Goal: Navigation & Orientation: Understand site structure

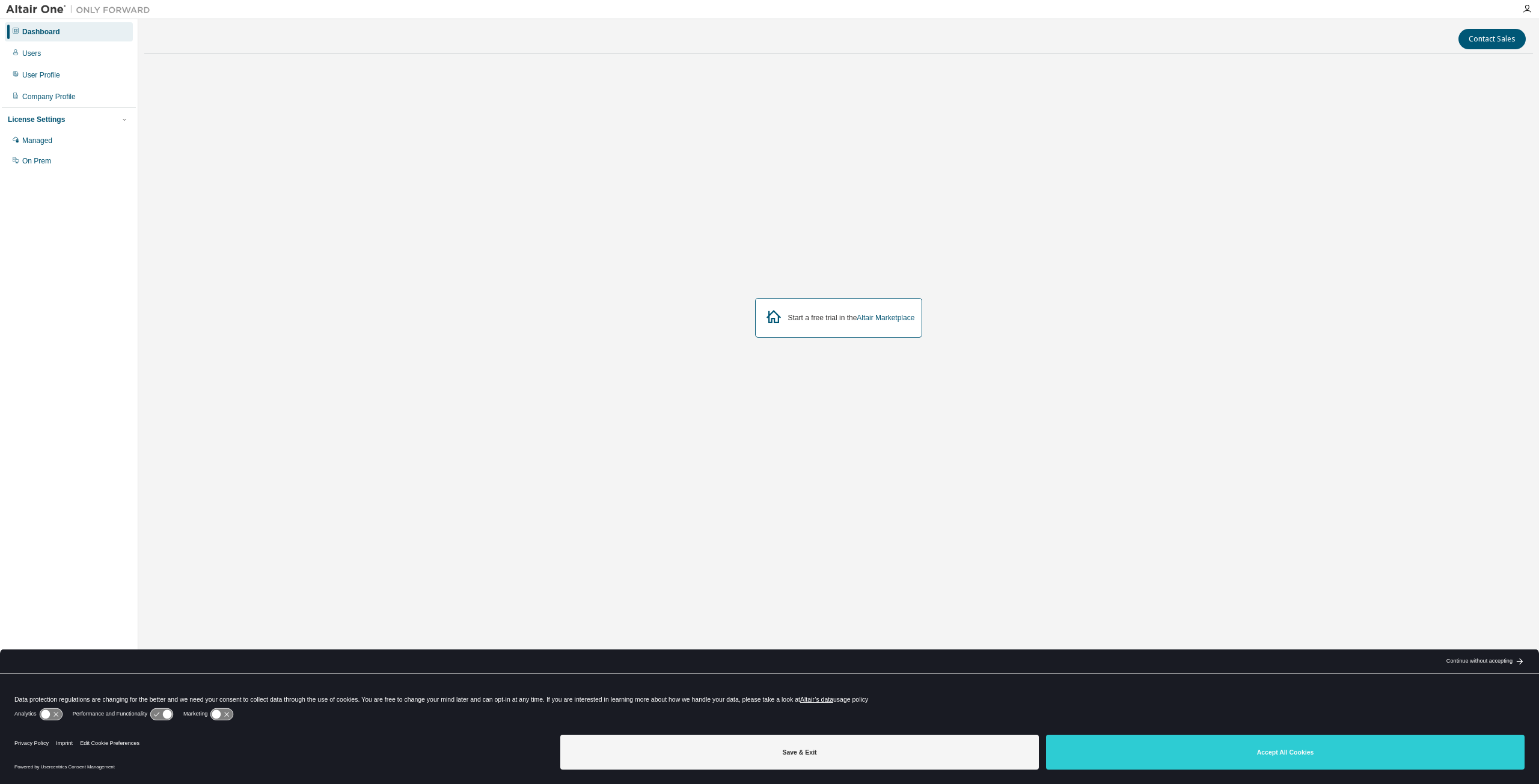
click at [32, 30] on div "Dashboard" at bounding box center [41, 32] width 38 height 10
click at [32, 141] on div "Managed" at bounding box center [37, 141] width 30 height 10
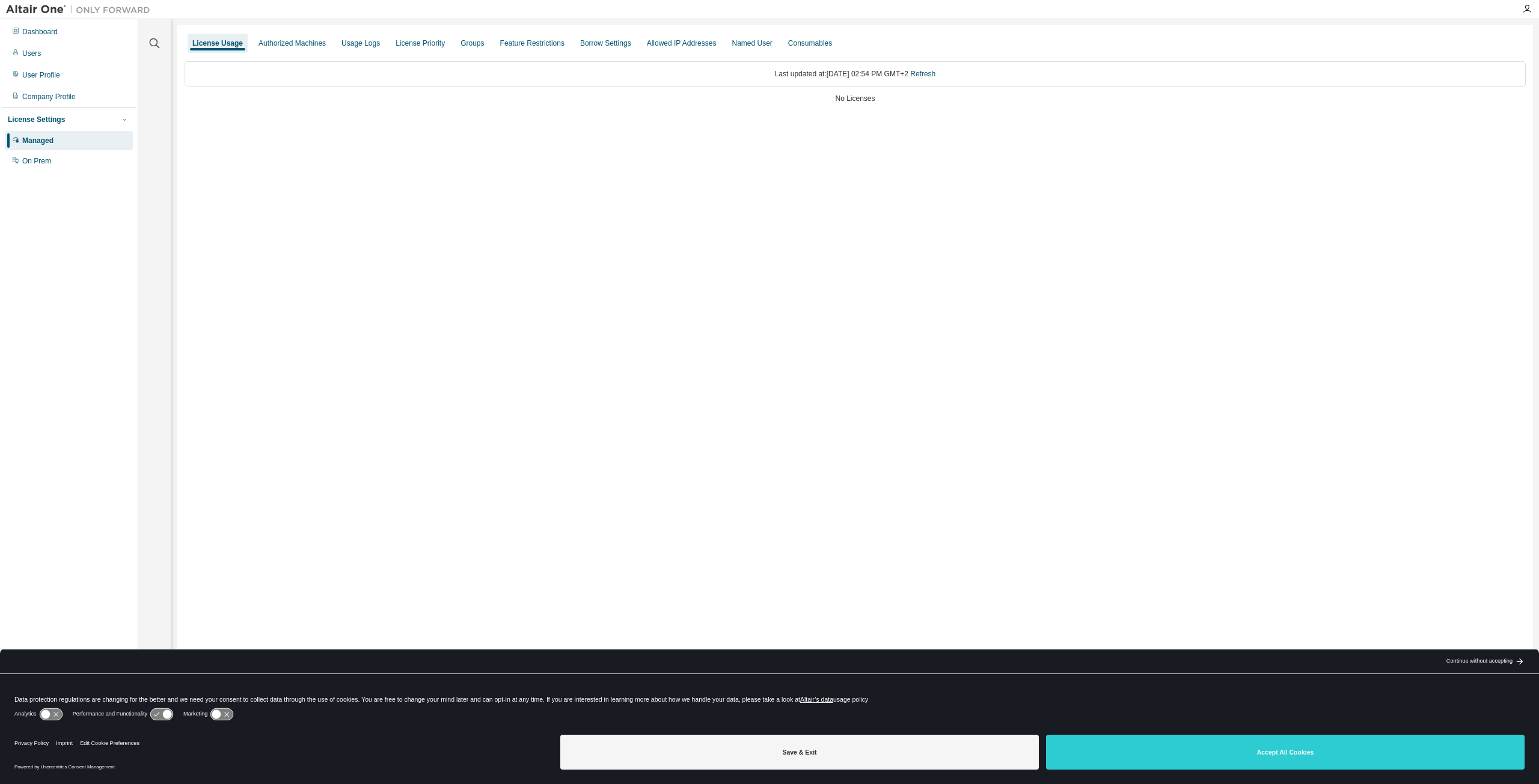
click at [843, 93] on div "Last updated at: [DATE] 02:54 PM GMT+2 Refresh No Licenses" at bounding box center [856, 83] width 1341 height 59
click at [159, 43] on icon "button" at bounding box center [154, 43] width 15 height 15
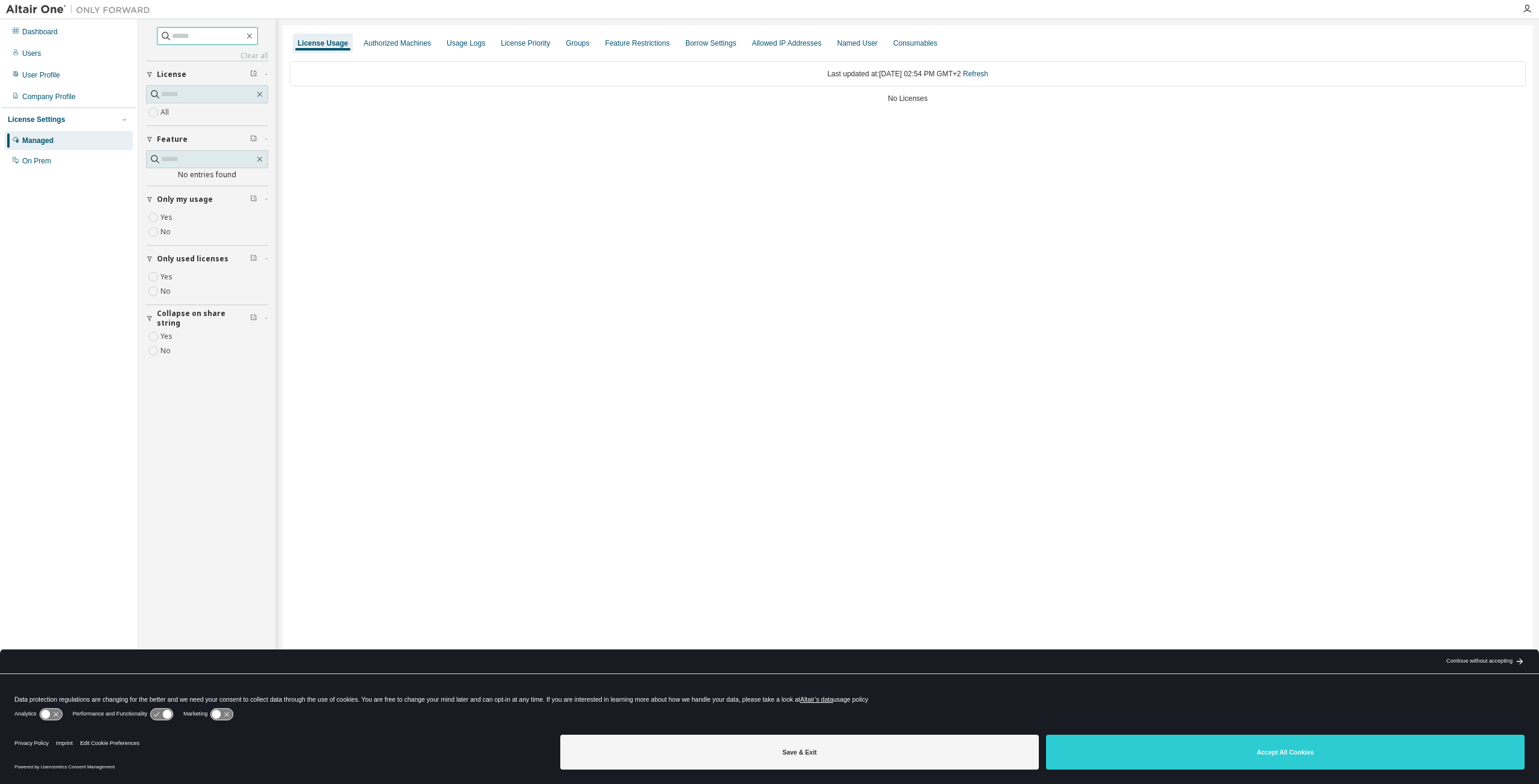
click at [182, 35] on input "text" at bounding box center [209, 36] width 72 height 12
type input "****"
click at [47, 51] on div "Users" at bounding box center [69, 54] width 128 height 20
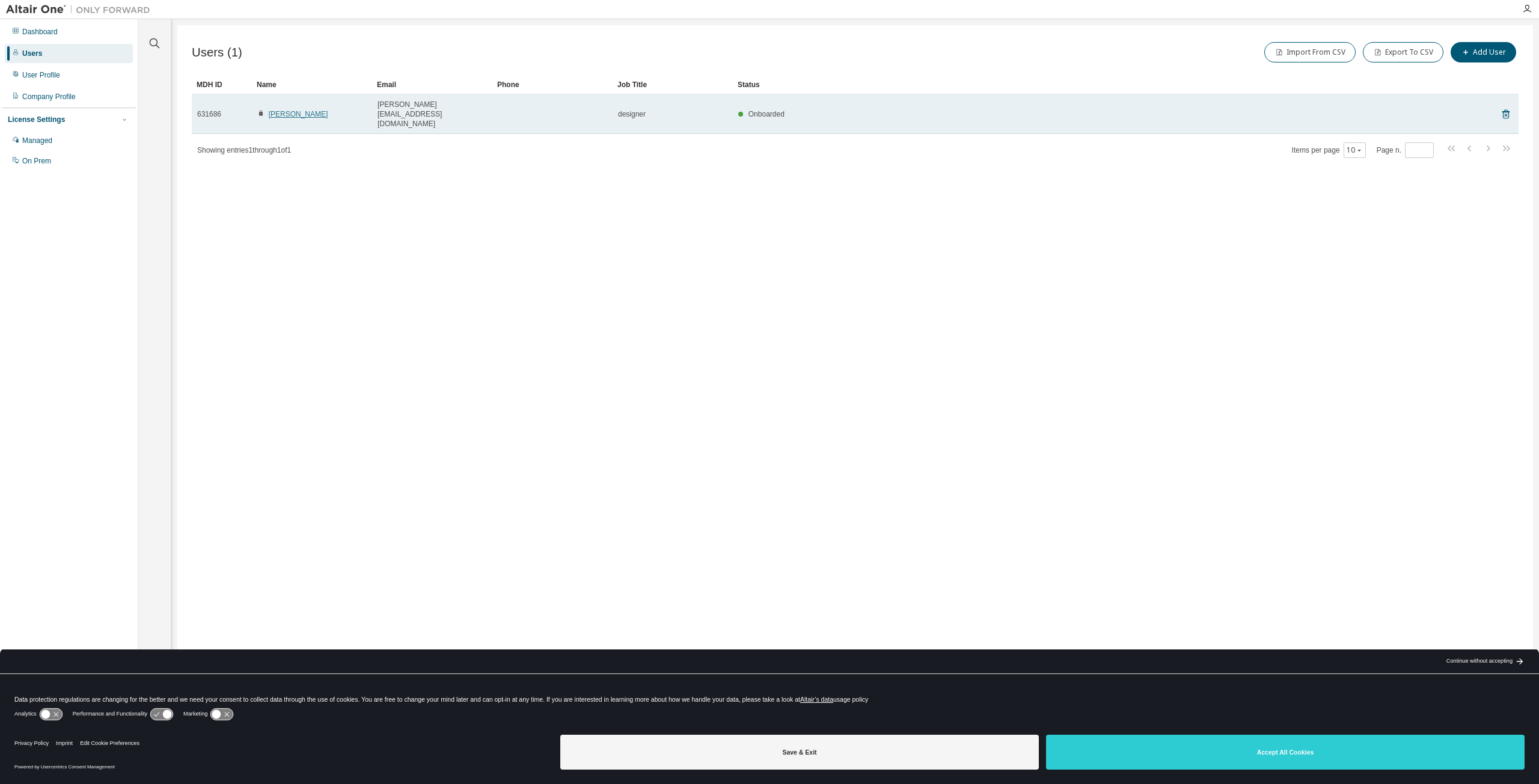
click at [295, 110] on link "charlie Bohyn" at bounding box center [298, 114] width 60 height 9
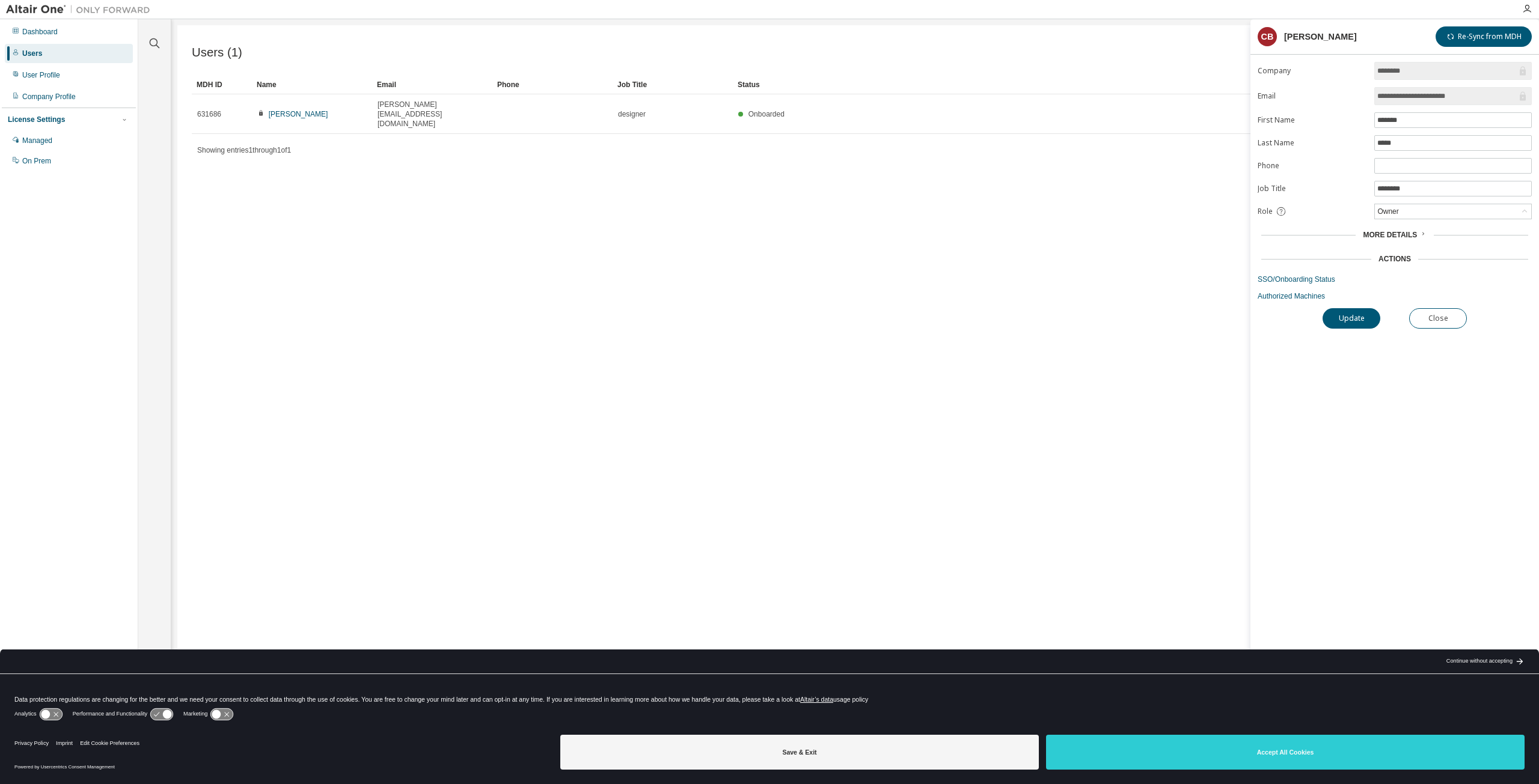
click at [62, 55] on div "Users" at bounding box center [69, 54] width 128 height 20
click at [45, 36] on div "Dashboard" at bounding box center [40, 32] width 35 height 10
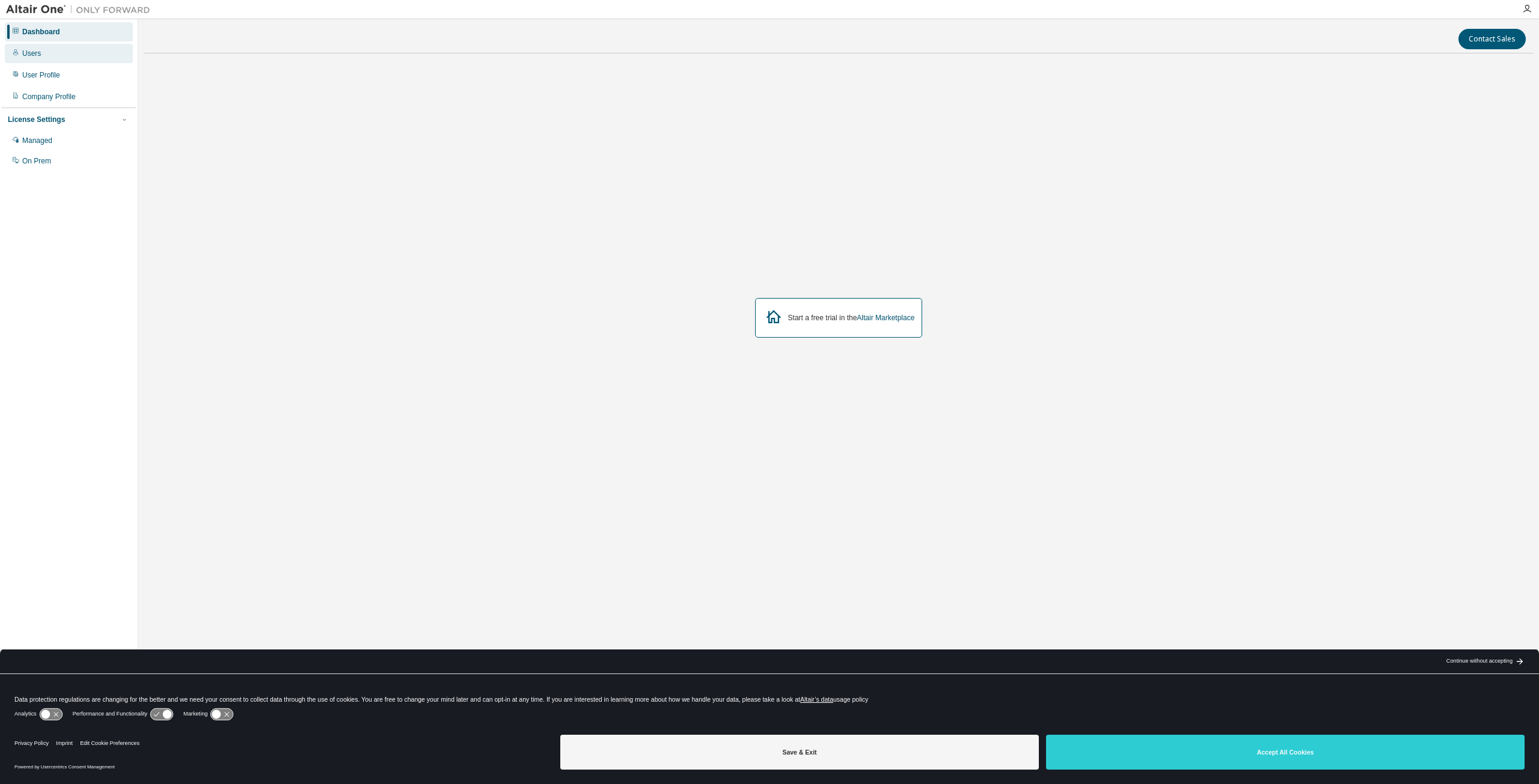
click at [57, 53] on div "Users" at bounding box center [69, 54] width 128 height 20
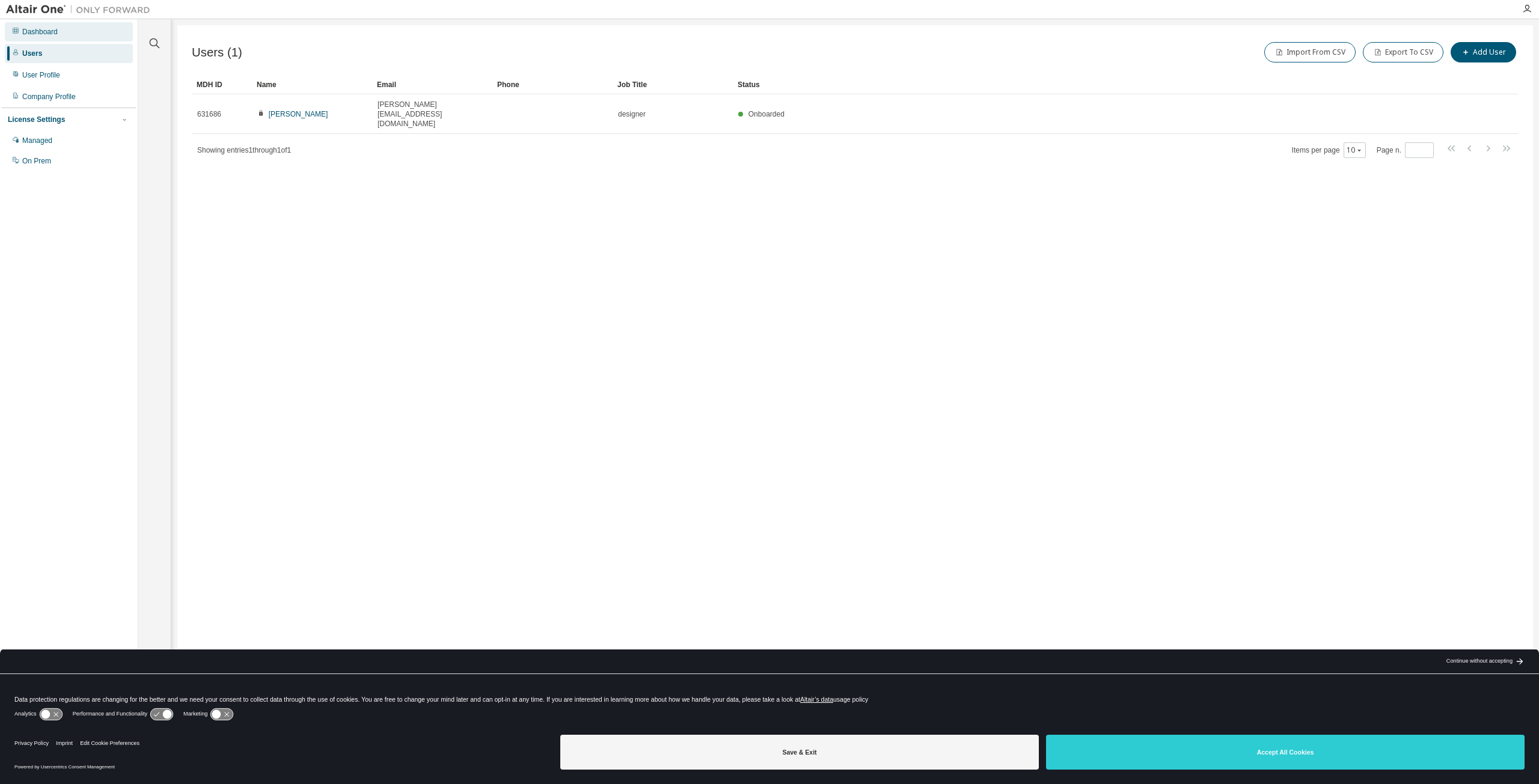
click at [49, 36] on div "Dashboard" at bounding box center [69, 32] width 128 height 20
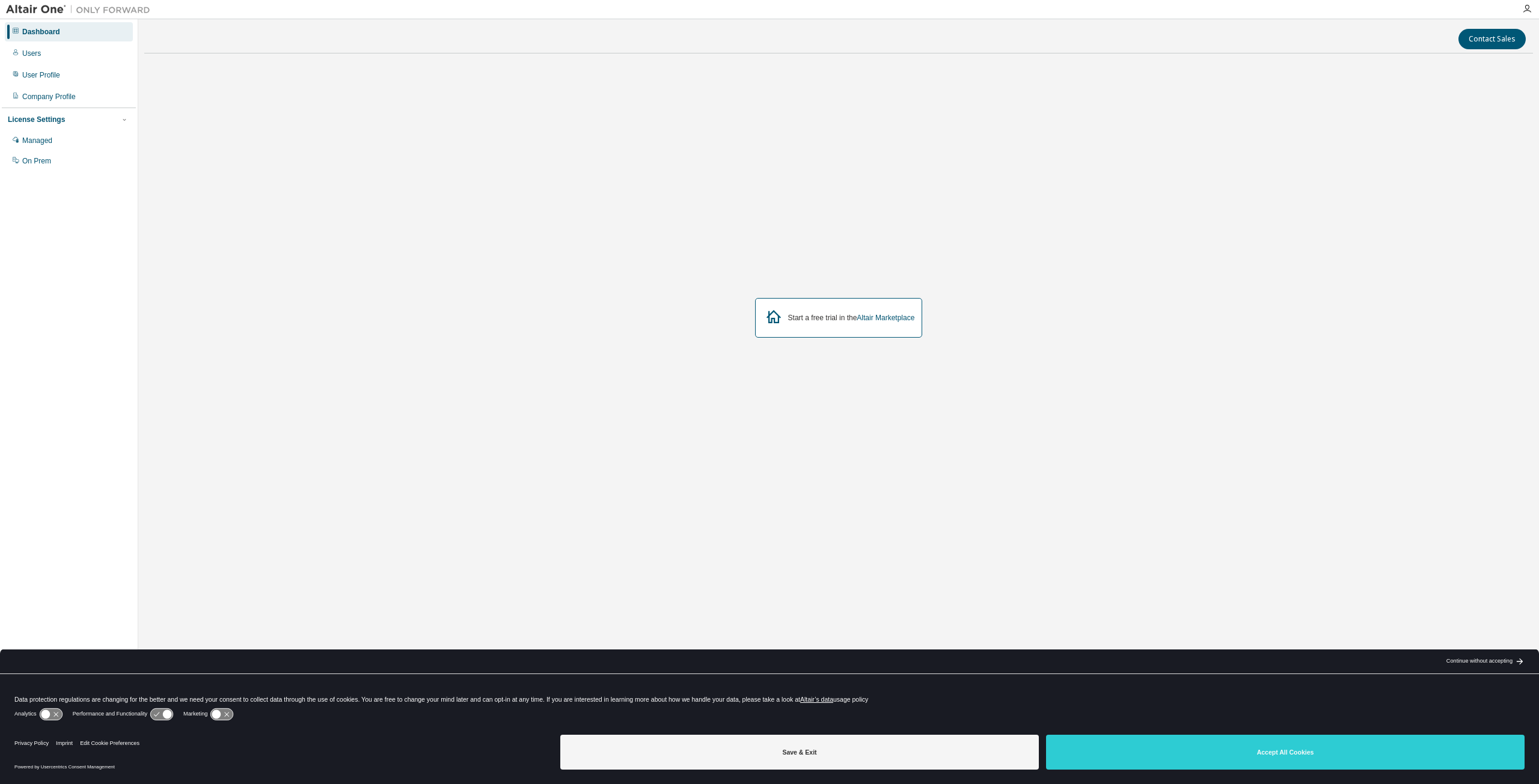
click at [43, 2] on div at bounding box center [78, 9] width 157 height 19
click at [43, 14] on img at bounding box center [81, 10] width 151 height 12
click at [50, 144] on div "Managed" at bounding box center [37, 141] width 30 height 10
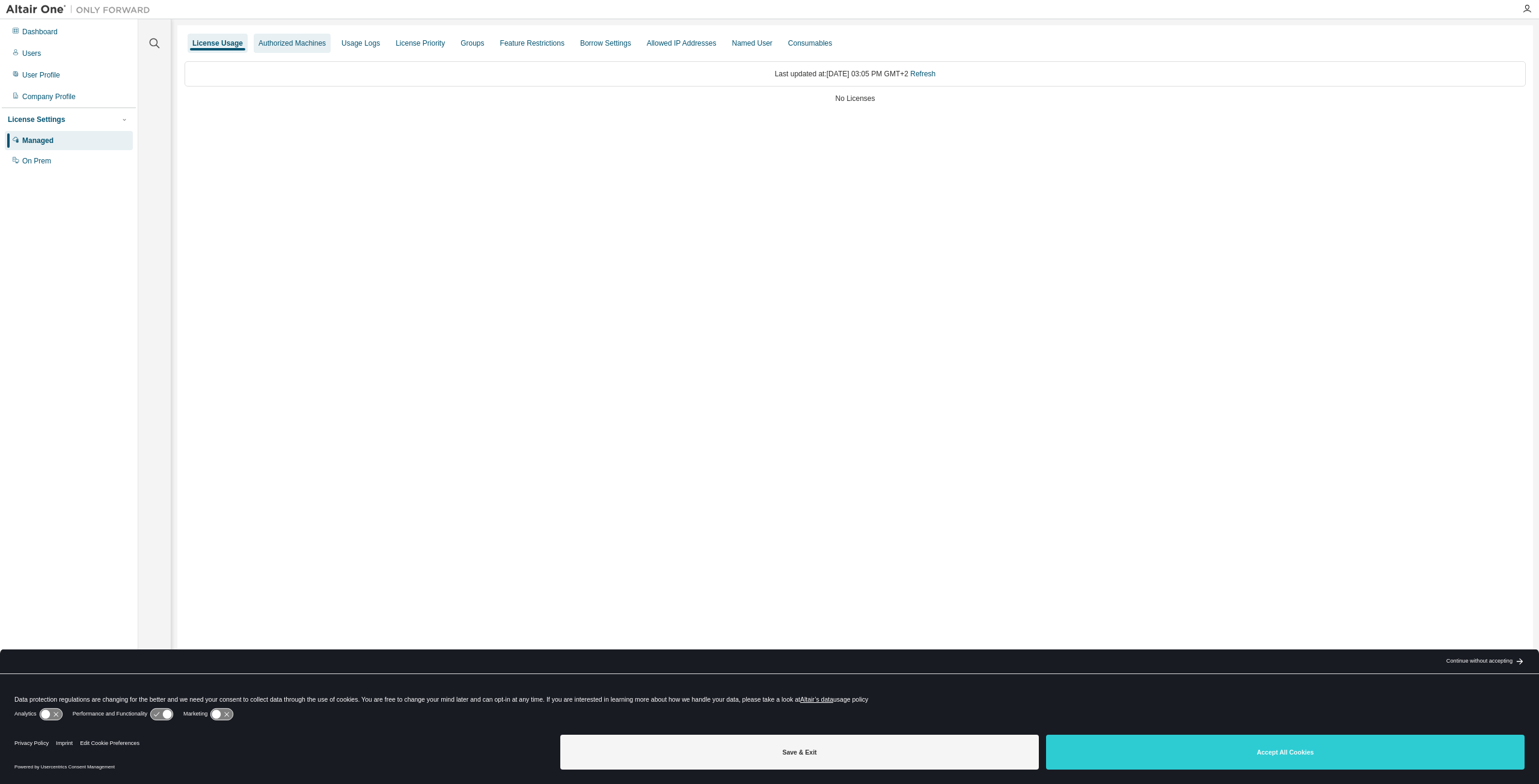
click at [281, 45] on div "Authorized Machines" at bounding box center [292, 43] width 68 height 10
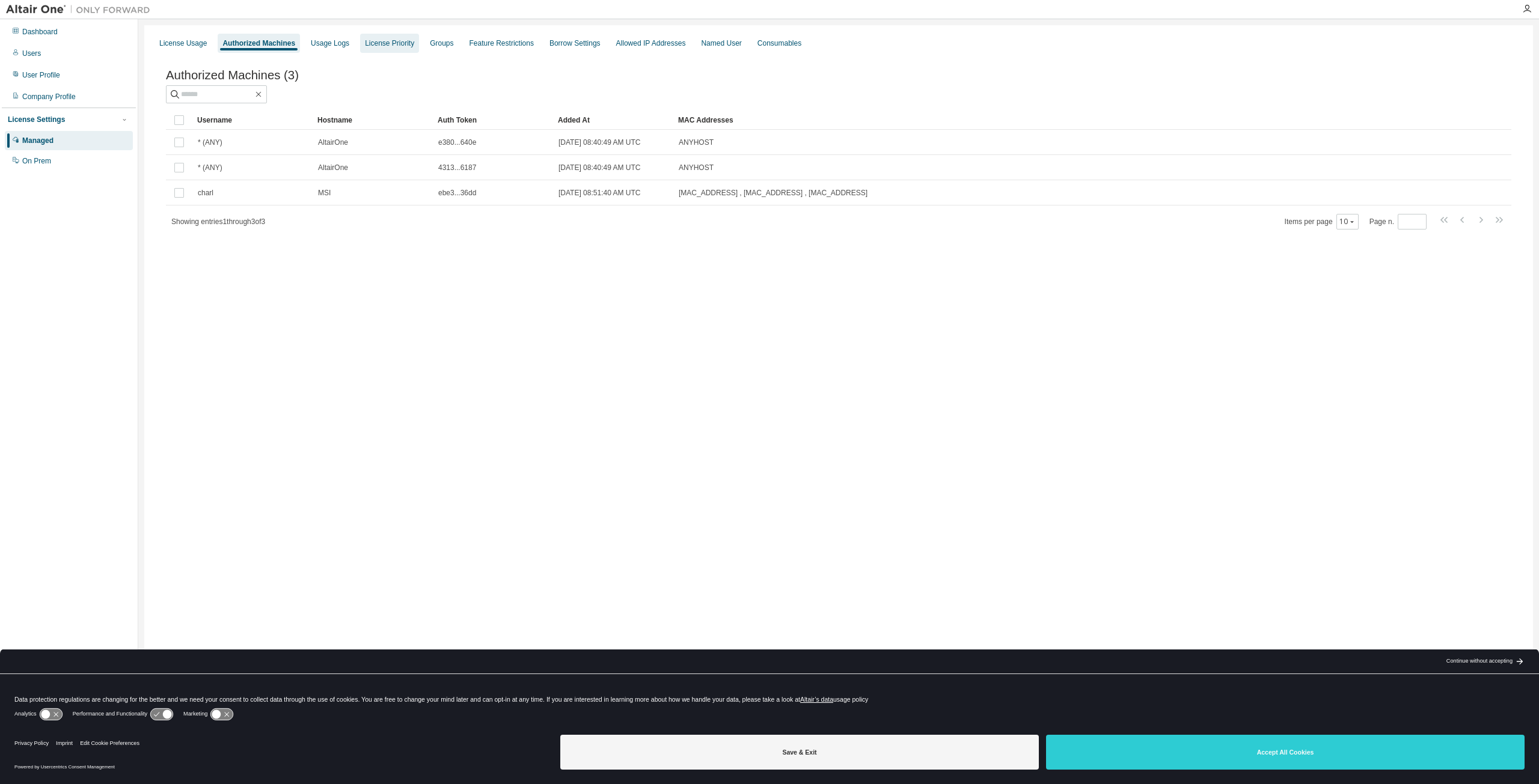
click at [379, 50] on div "License Priority" at bounding box center [390, 43] width 59 height 20
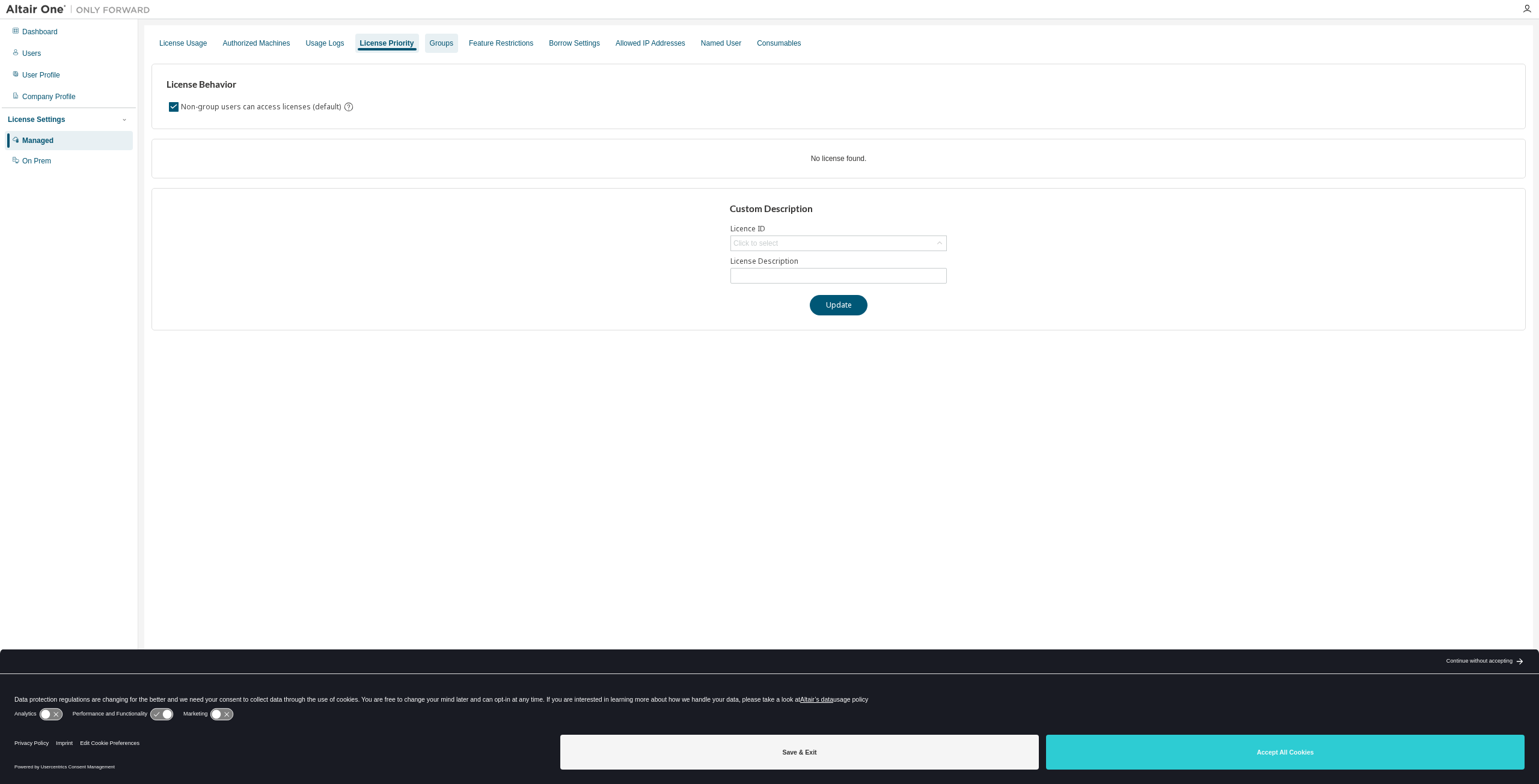
click at [434, 48] on div "Groups" at bounding box center [442, 43] width 23 height 10
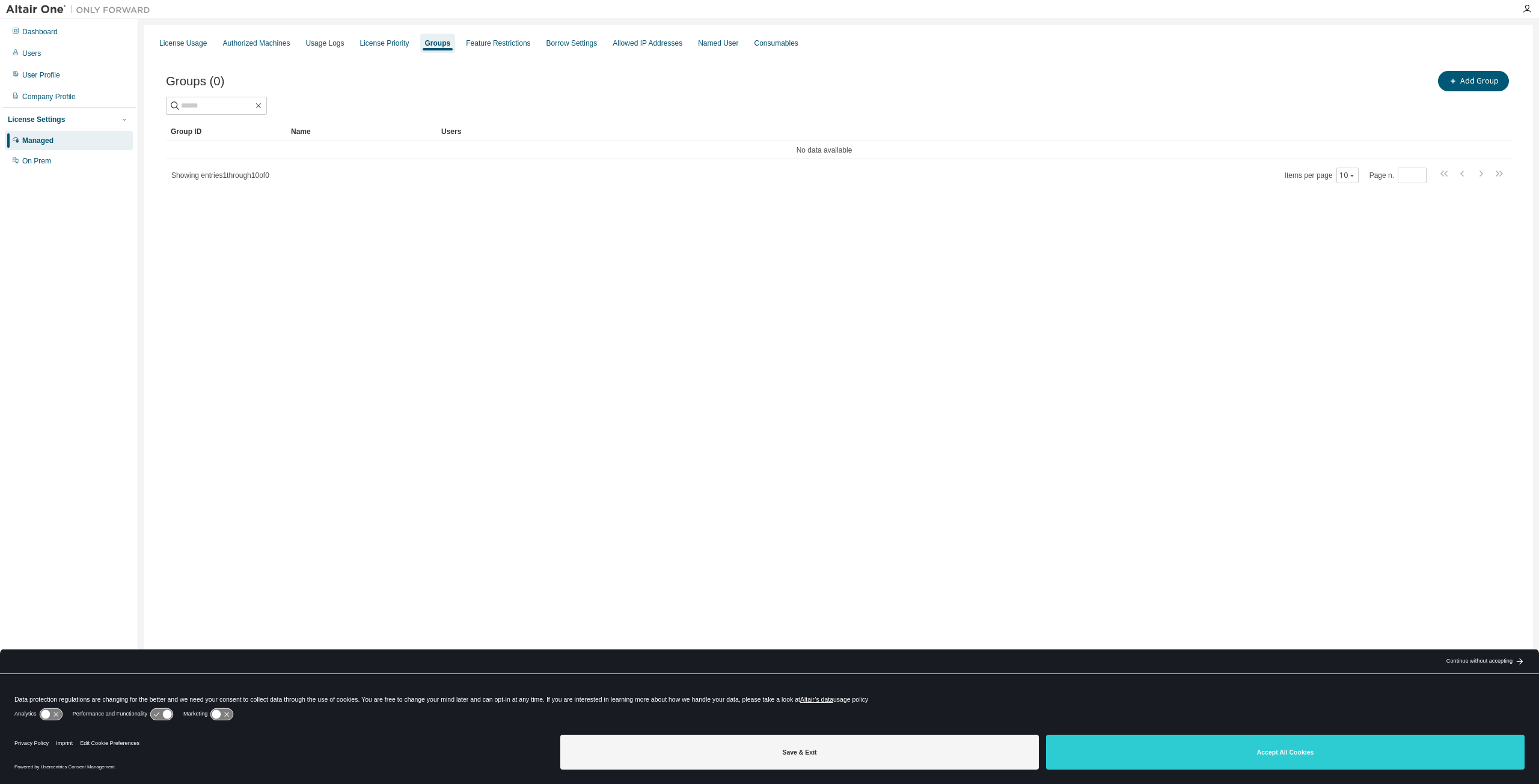
click at [15, 2] on div at bounding box center [78, 9] width 157 height 19
click at [117, 10] on img at bounding box center [81, 10] width 151 height 12
click at [79, 34] on div "Dashboard" at bounding box center [69, 32] width 128 height 20
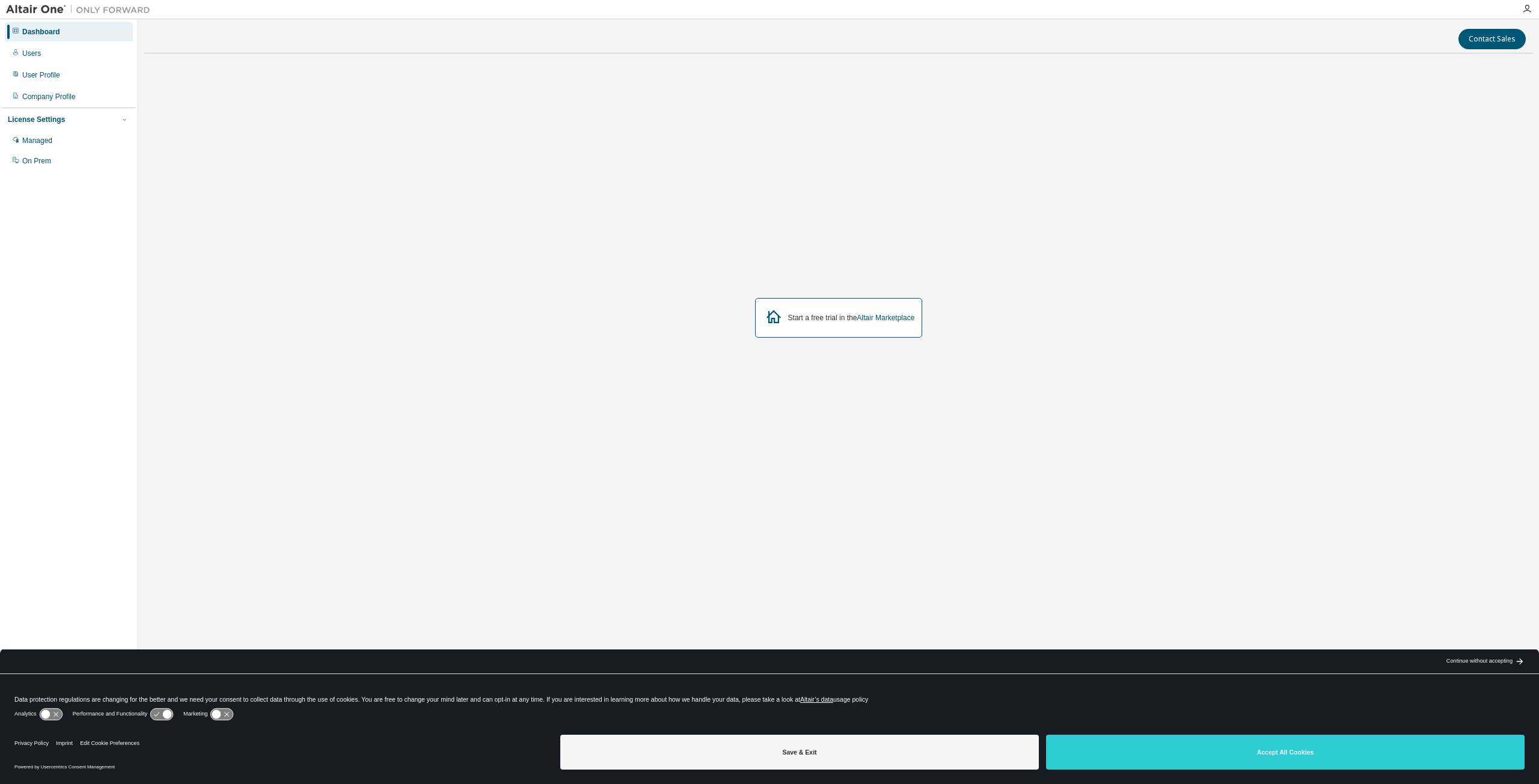
click at [1515, 665] on div "arrow_back_black_24dp Continue without accepting arrow_forward_black_24dp" at bounding box center [1484, 662] width 110 height 24
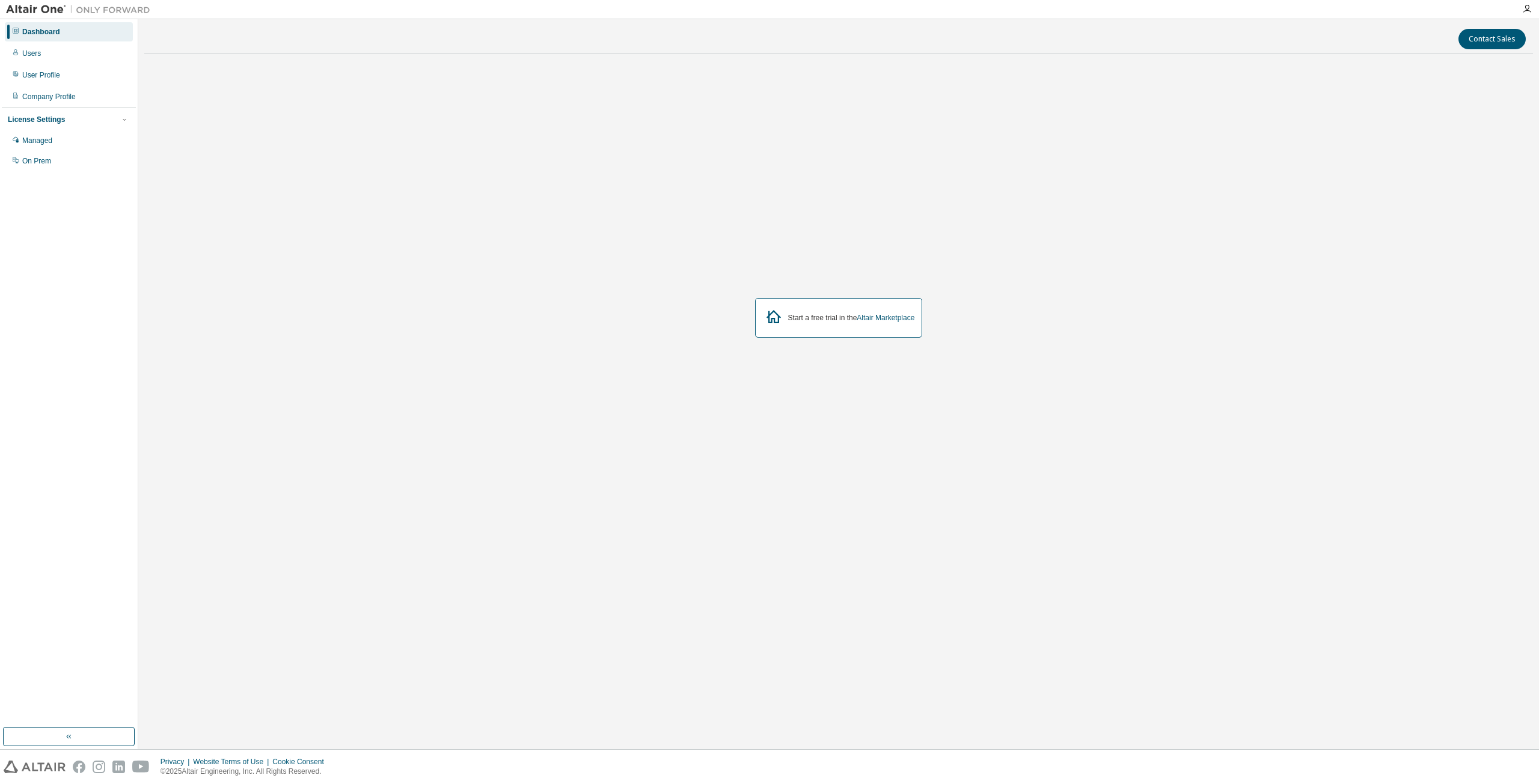
click at [55, 773] on img at bounding box center [34, 766] width 62 height 13
